Goal: Task Accomplishment & Management: Use online tool/utility

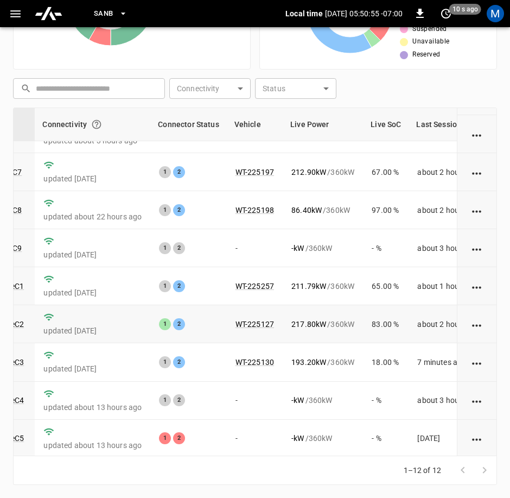
scroll to position [155, 134]
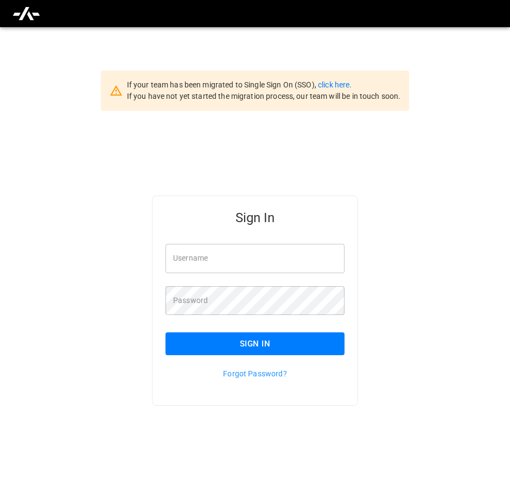
type input "**********"
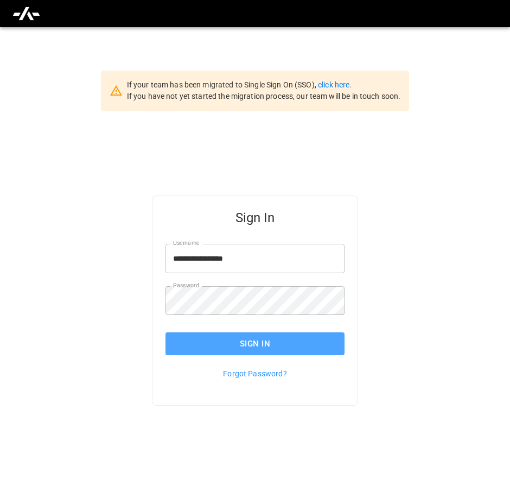
click at [332, 349] on button "Sign In" at bounding box center [255, 343] width 179 height 23
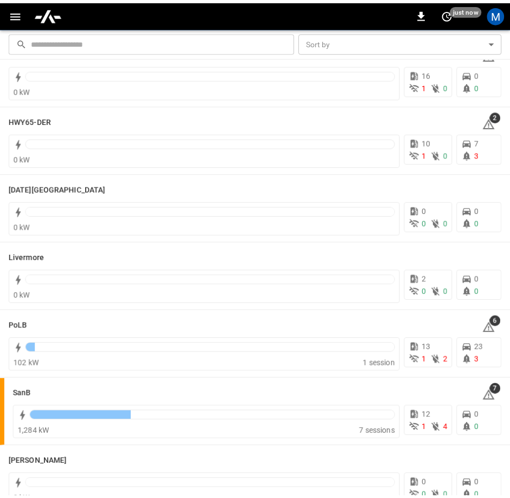
scroll to position [109, 0]
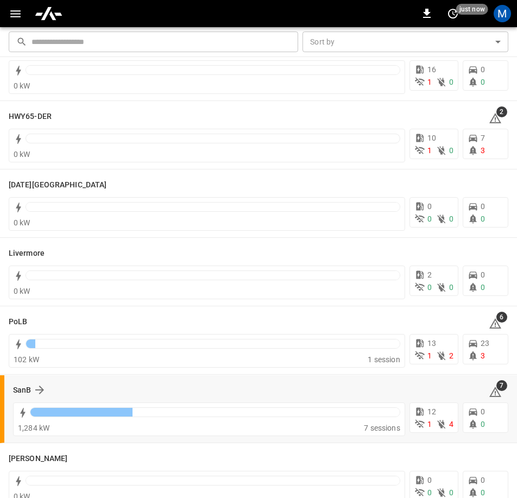
click at [30, 381] on div "SanB 7" at bounding box center [260, 390] width 495 height 21
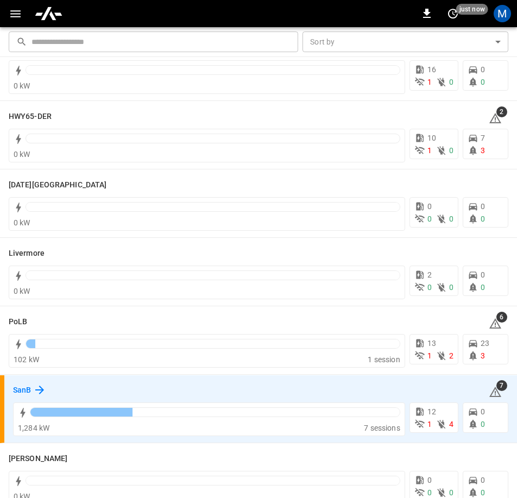
click at [34, 390] on icon at bounding box center [39, 389] width 13 height 13
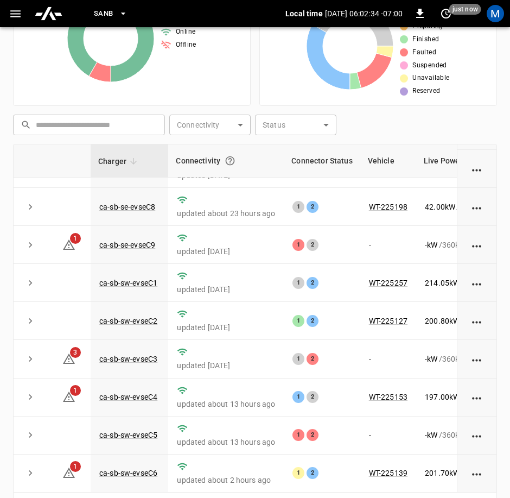
scroll to position [217, 0]
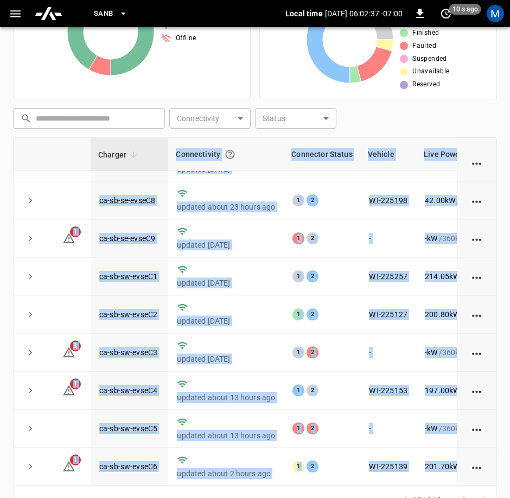
drag, startPoint x: 274, startPoint y: 486, endPoint x: 297, endPoint y: 485, distance: 22.8
click at [297, 485] on div "Charger Connectivity Connector Status Vehicle Live Power Live SoC Last Session …" at bounding box center [255, 325] width 484 height 377
click at [339, 491] on div "1–12 of 12" at bounding box center [255, 500] width 484 height 29
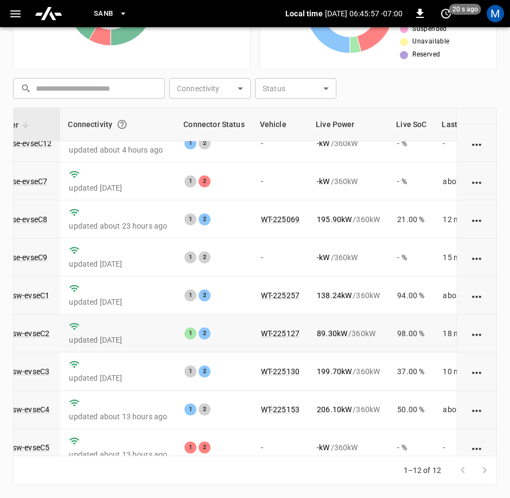
scroll to position [155, 108]
